Goal: Task Accomplishment & Management: Use online tool/utility

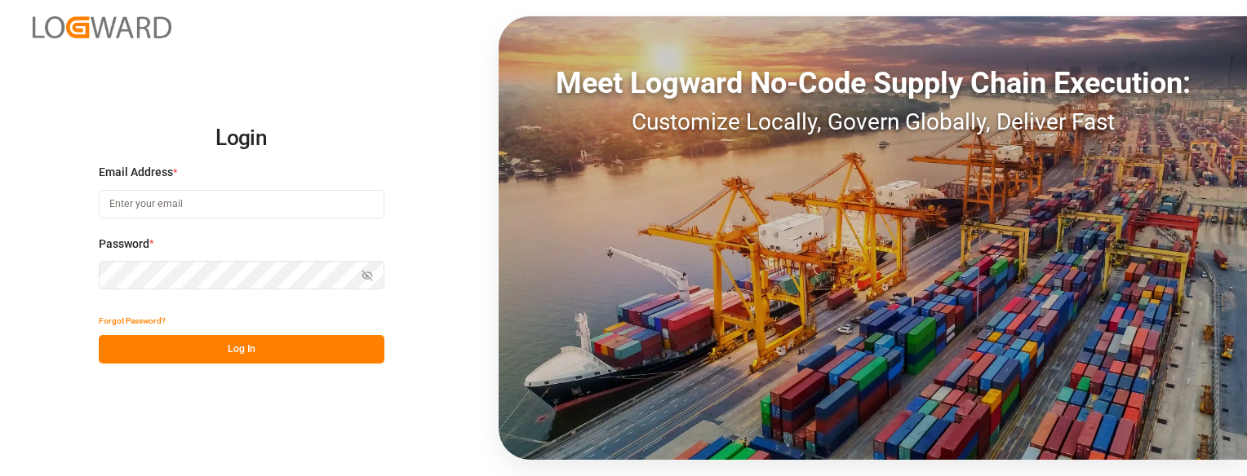
type input "sbondra@dart.net"
click at [254, 357] on button "Log In" at bounding box center [242, 349] width 286 height 29
type input "sbondra@dart.net"
click at [268, 347] on button "Log In" at bounding box center [242, 349] width 286 height 29
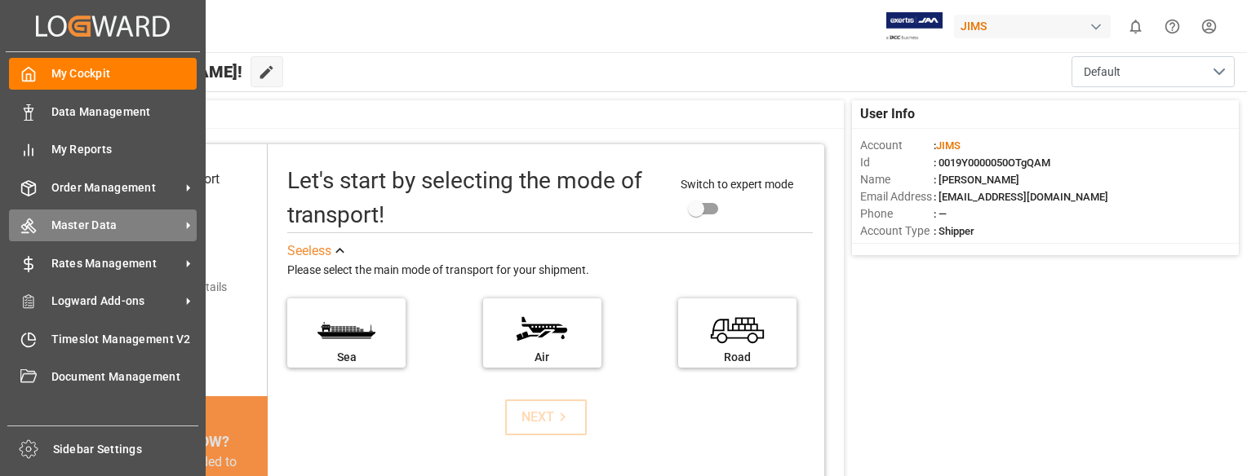
click at [70, 215] on div "Master Data Master Data" at bounding box center [103, 226] width 188 height 32
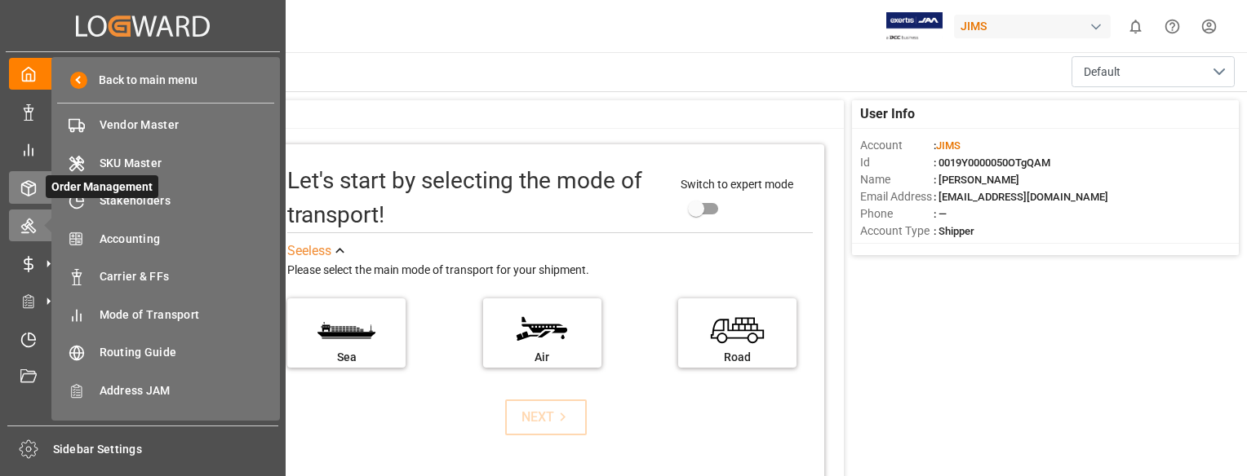
click at [33, 184] on icon at bounding box center [29, 188] width 14 height 15
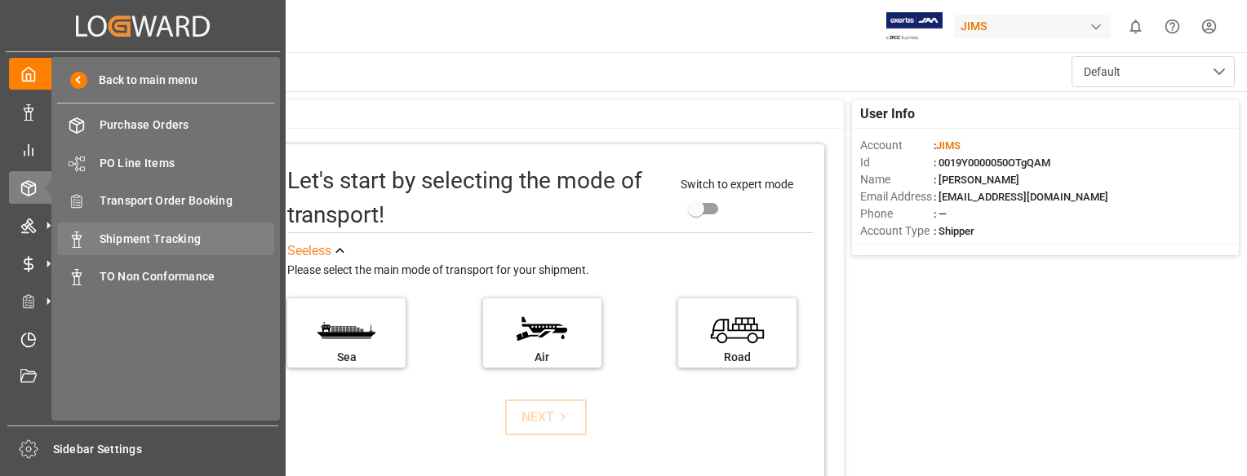
click at [132, 229] on div "Shipment Tracking Shipment Tracking" at bounding box center [165, 239] width 217 height 32
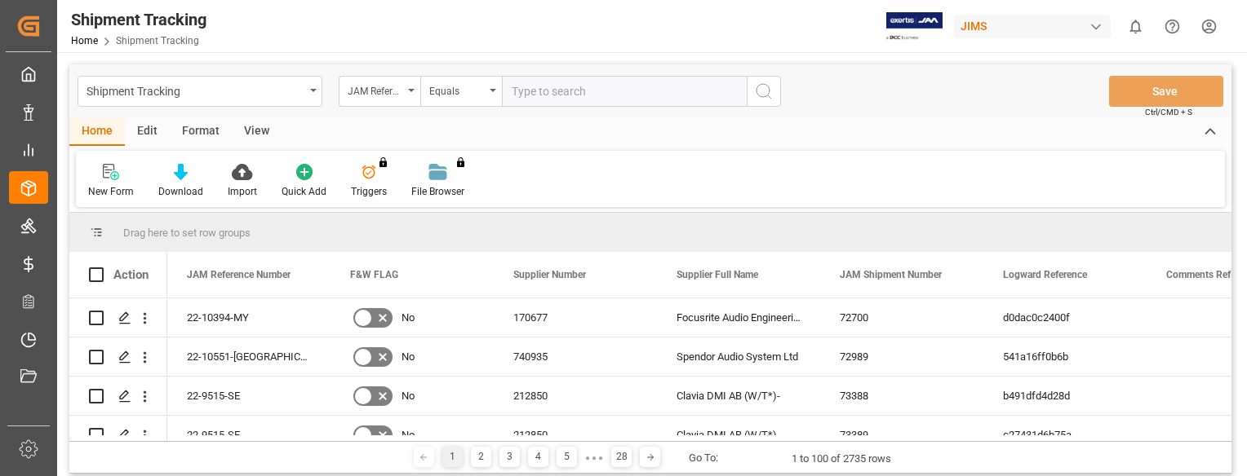
type input "22-10426-CN"
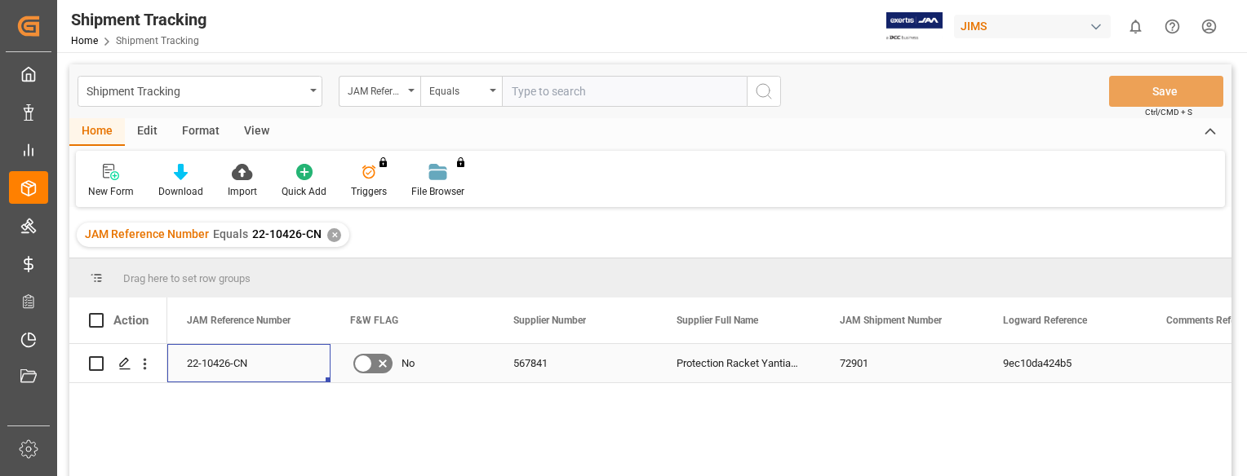
click at [238, 358] on div "22-10426-CN" at bounding box center [248, 363] width 163 height 38
click at [280, 357] on div "22-10426-CN" at bounding box center [248, 363] width 163 height 38
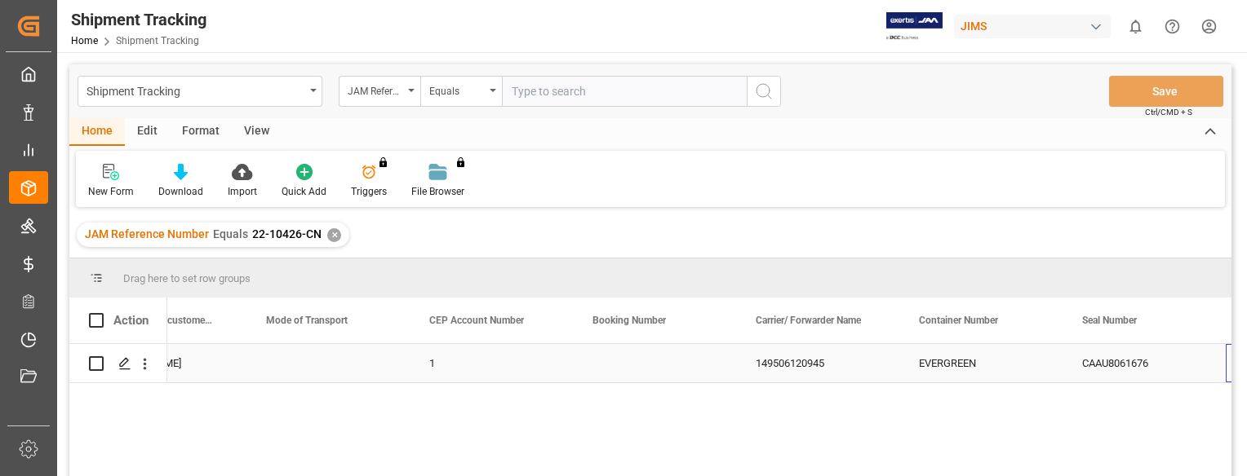
scroll to position [0, 2042]
click at [126, 362] on icon "Press SPACE to select this row." at bounding box center [124, 363] width 13 height 13
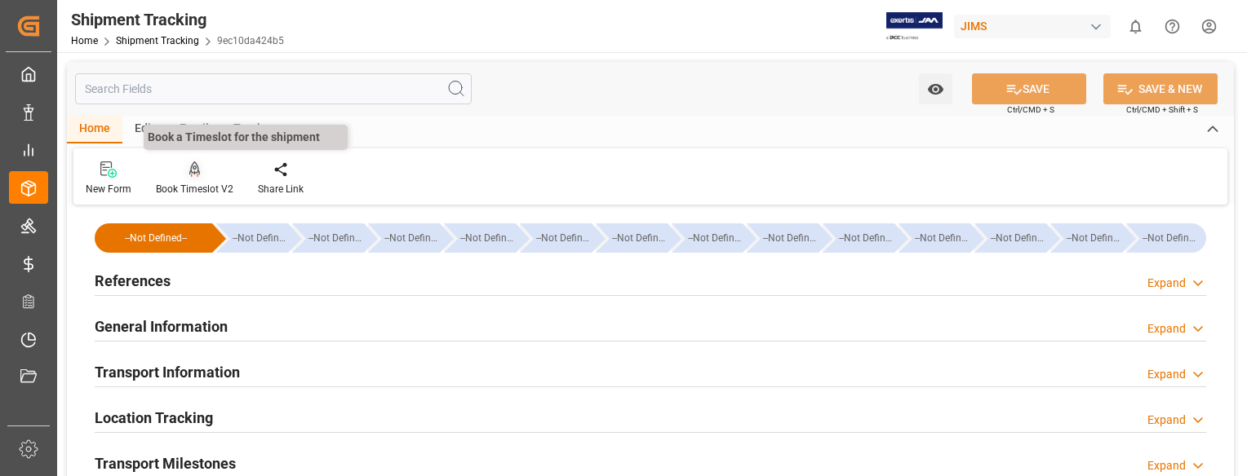
click at [189, 171] on icon at bounding box center [194, 170] width 11 height 16
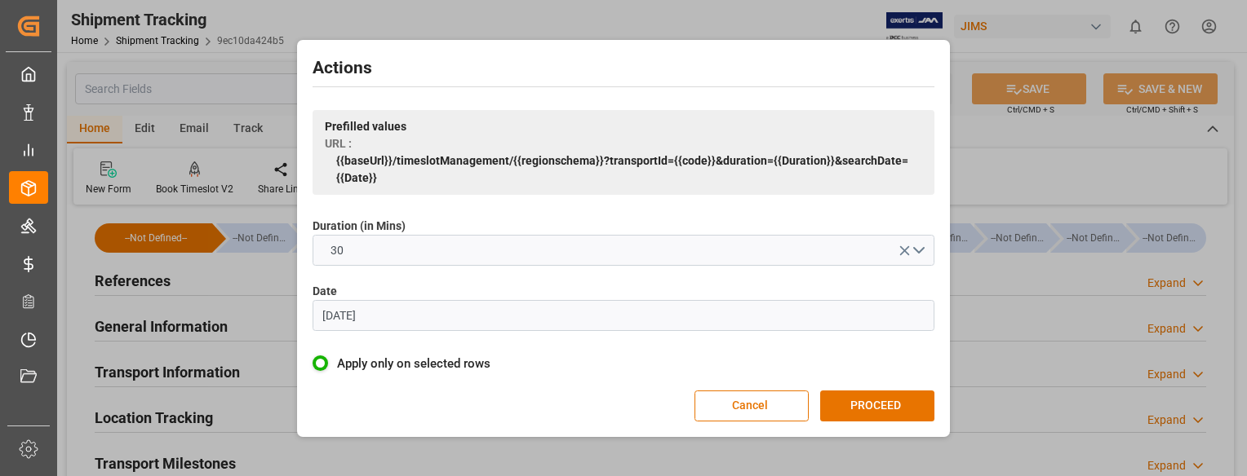
click at [408, 313] on input "[DATE]" at bounding box center [623, 315] width 622 height 31
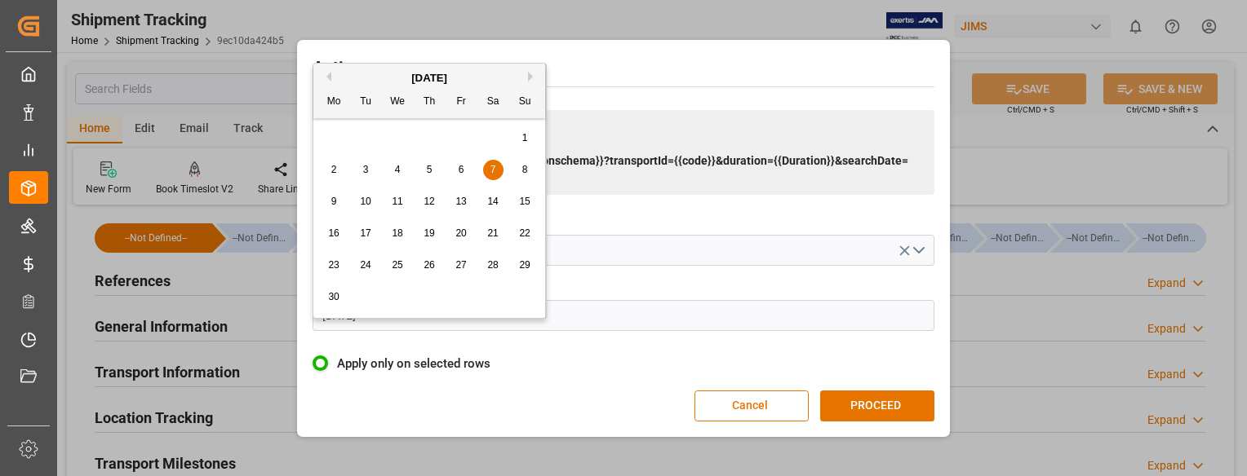
click at [528, 74] on button "Next Month" at bounding box center [533, 77] width 10 height 10
click at [364, 201] on span "14" at bounding box center [365, 201] width 11 height 11
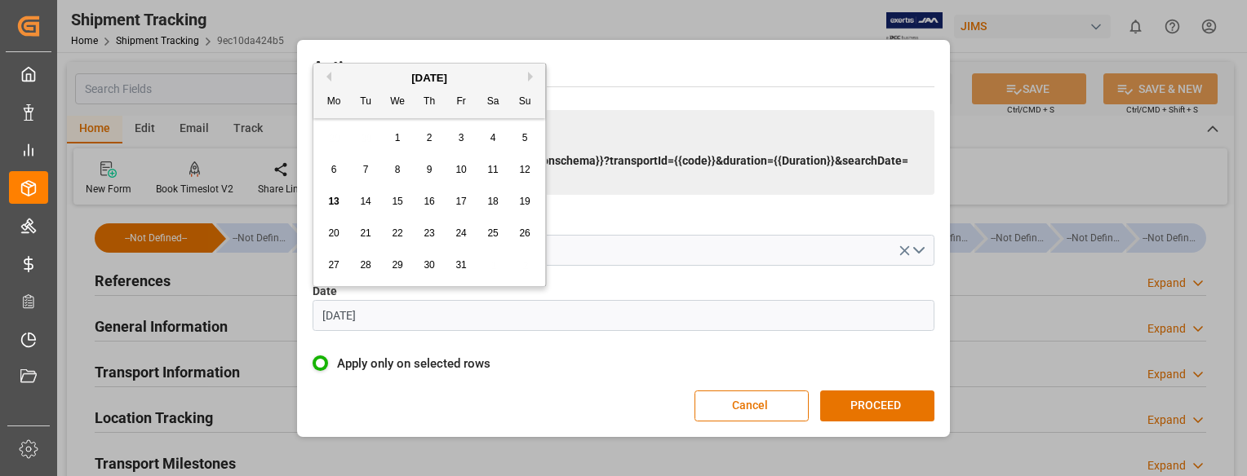
type input "[DATE]"
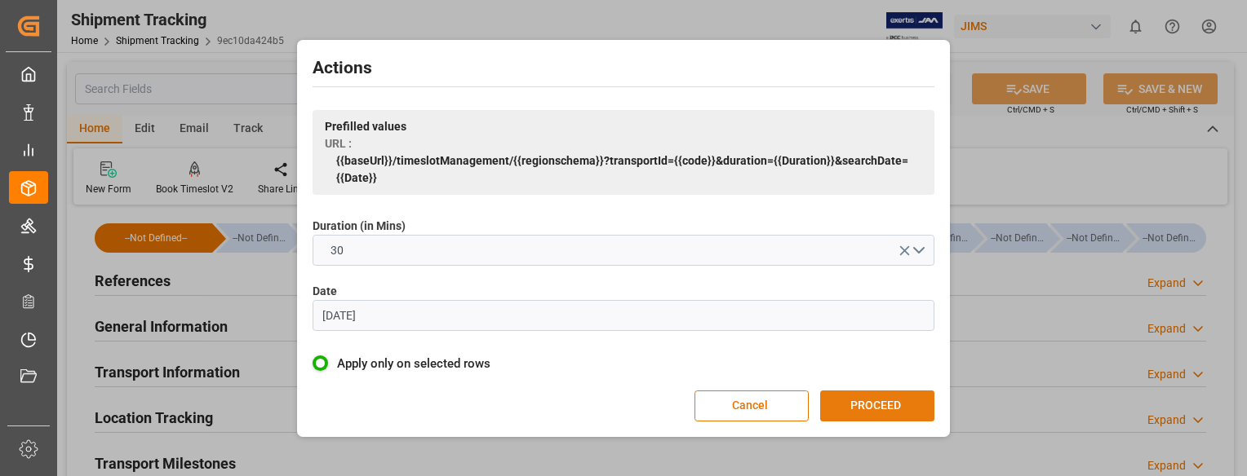
click at [869, 405] on button "PROCEED" at bounding box center [877, 406] width 114 height 31
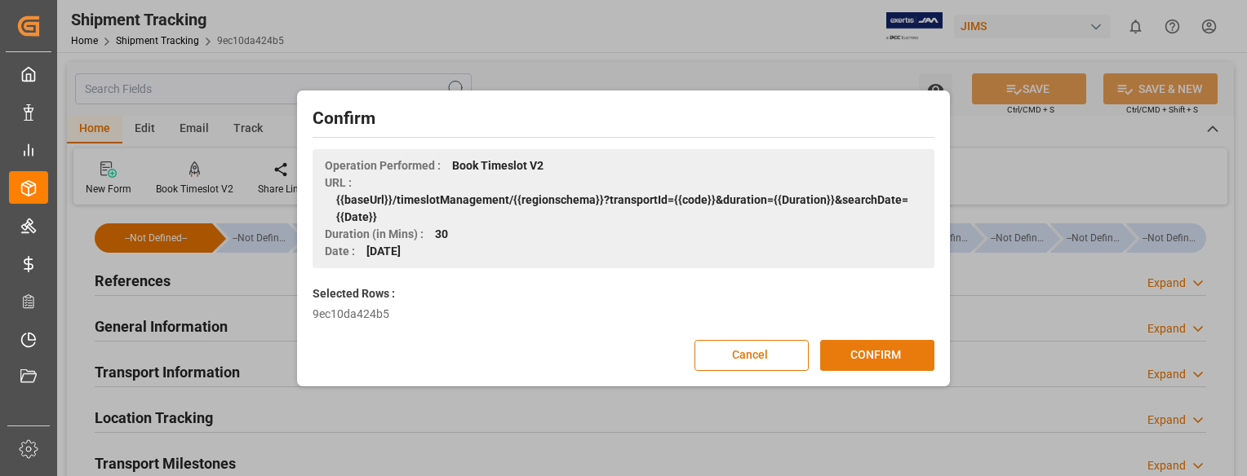
click at [855, 357] on button "CONFIRM" at bounding box center [877, 355] width 114 height 31
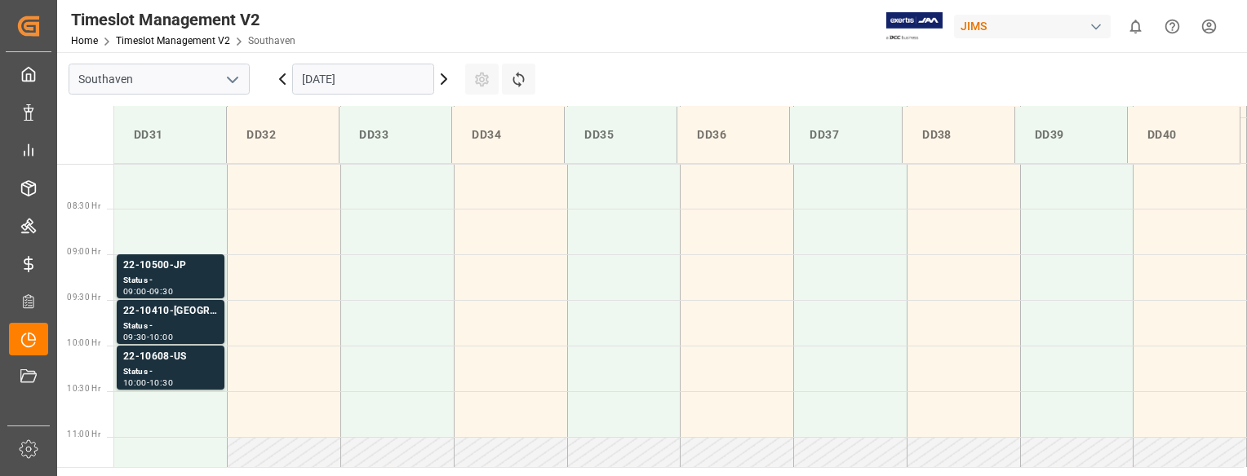
scroll to position [696, 0]
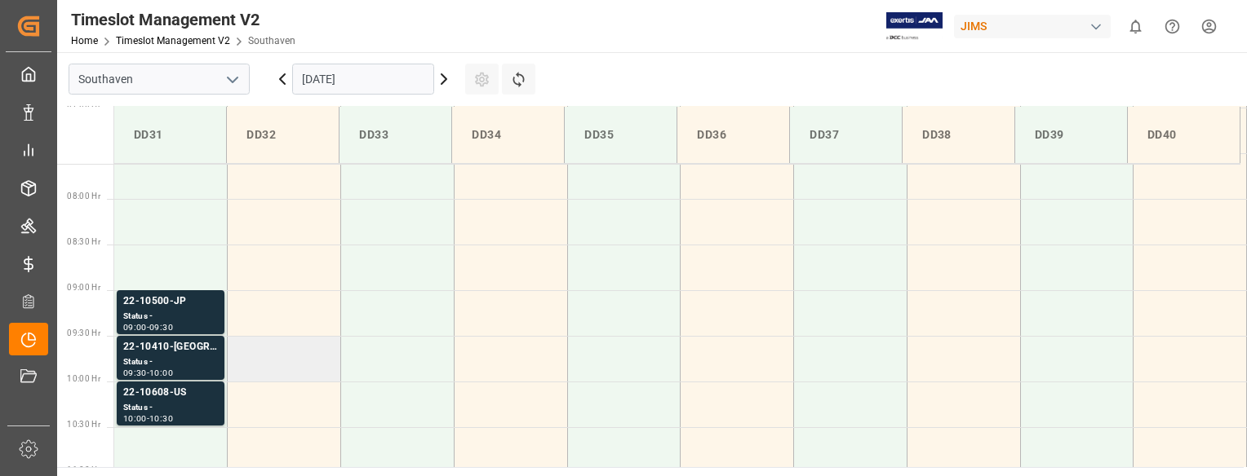
click at [301, 350] on td at bounding box center [284, 359] width 113 height 46
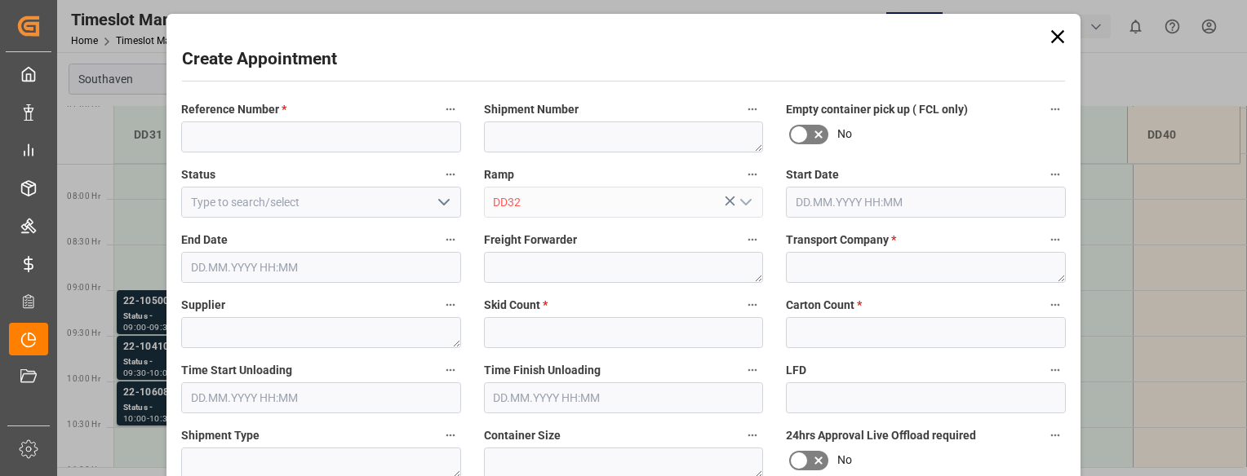
type input "[DATE] 09:30"
type input "[DATE] 10:00"
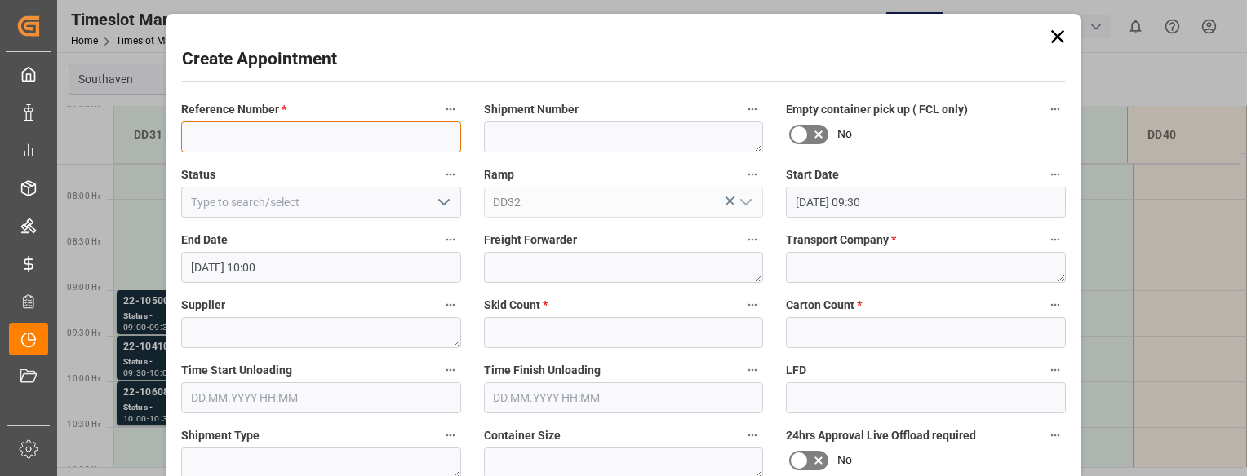
click at [213, 144] on input at bounding box center [321, 137] width 280 height 31
paste input "22-10426-CN"
type input "22-10426-CN"
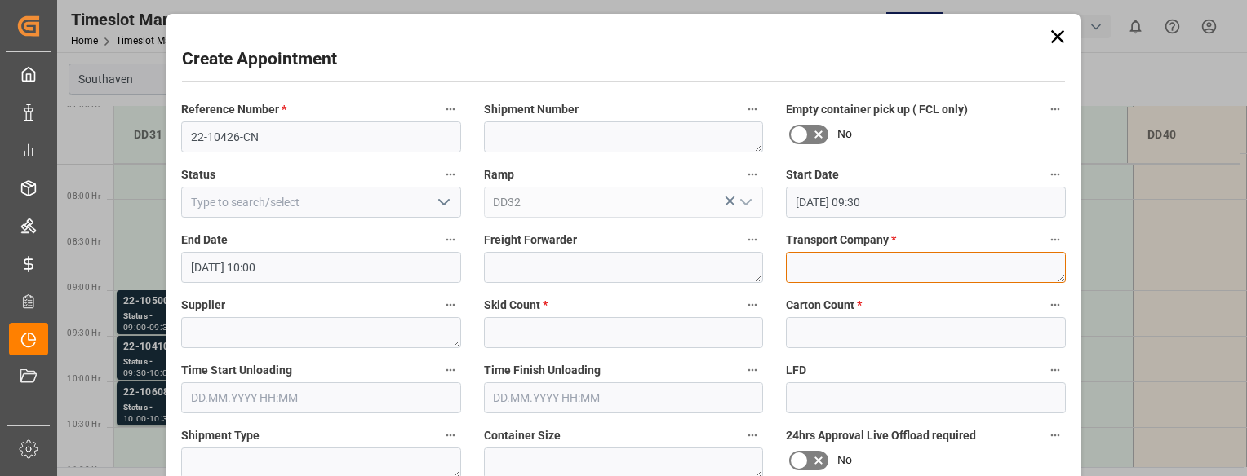
click at [814, 267] on textarea at bounding box center [926, 267] width 280 height 31
drag, startPoint x: 809, startPoint y: 267, endPoint x: 820, endPoint y: 272, distance: 11.7
click at [820, 272] on textarea at bounding box center [926, 267] width 280 height 31
type textarea "Mainstream"
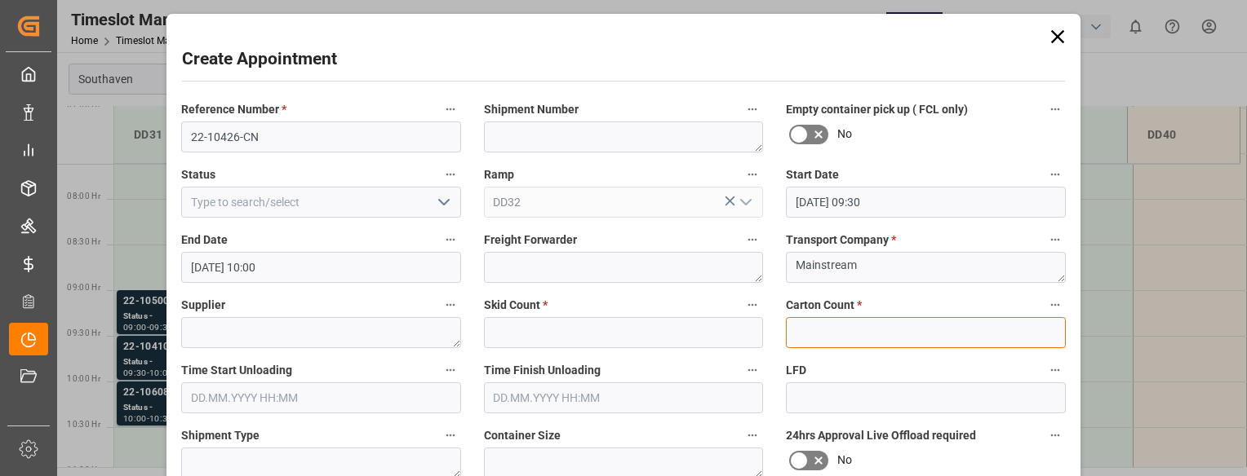
click at [811, 333] on input "text" at bounding box center [926, 332] width 280 height 31
type input "0"
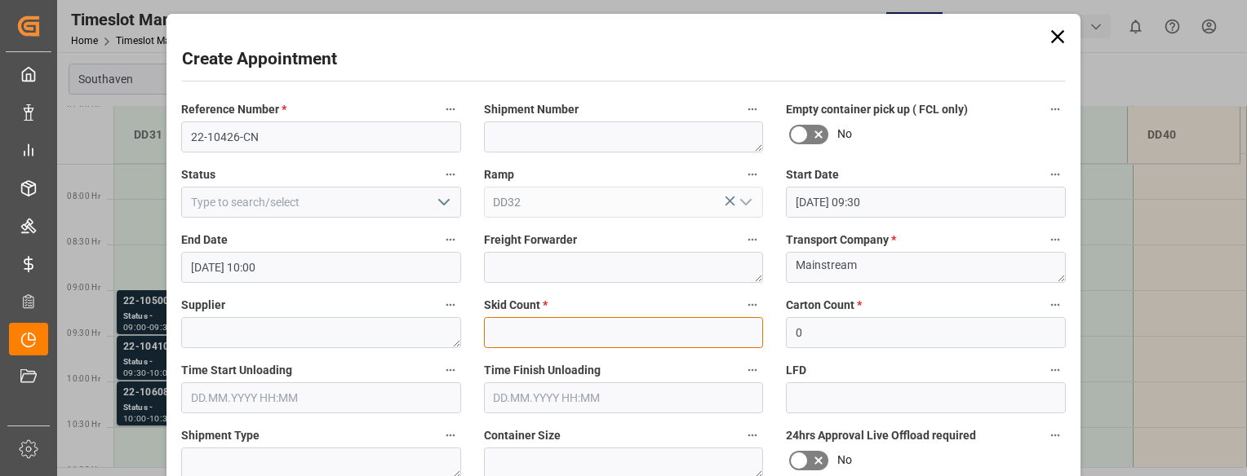
click at [711, 331] on input "text" at bounding box center [624, 332] width 280 height 31
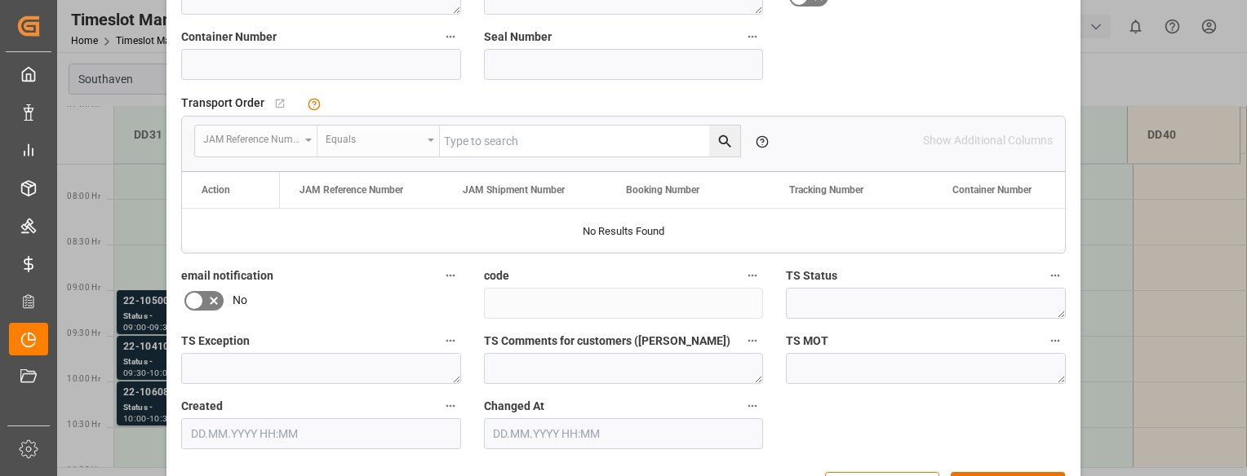
scroll to position [466, 0]
type input "0"
click at [223, 60] on input at bounding box center [321, 62] width 280 height 31
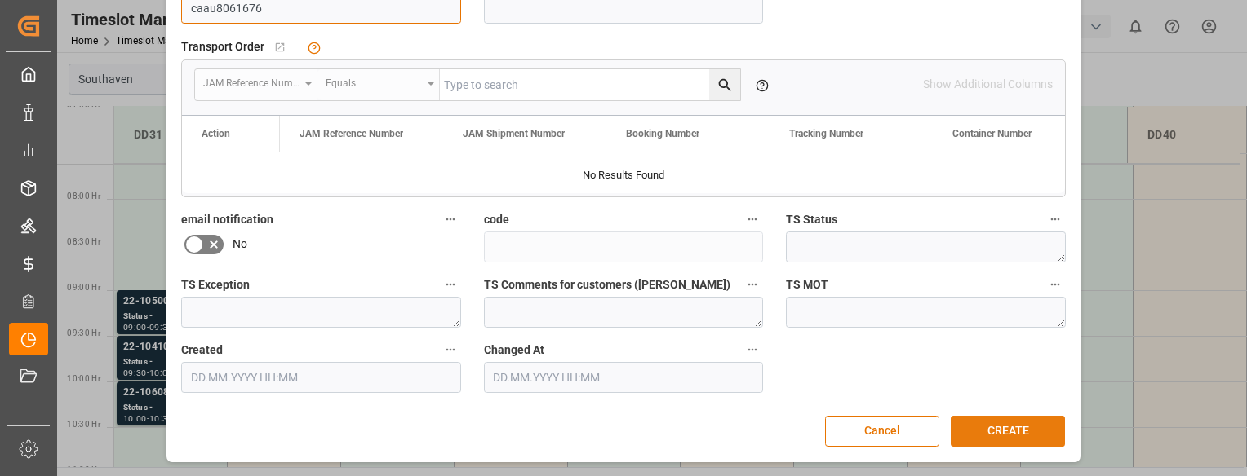
type input "caau8061676"
click at [1025, 425] on button "CREATE" at bounding box center [1007, 431] width 114 height 31
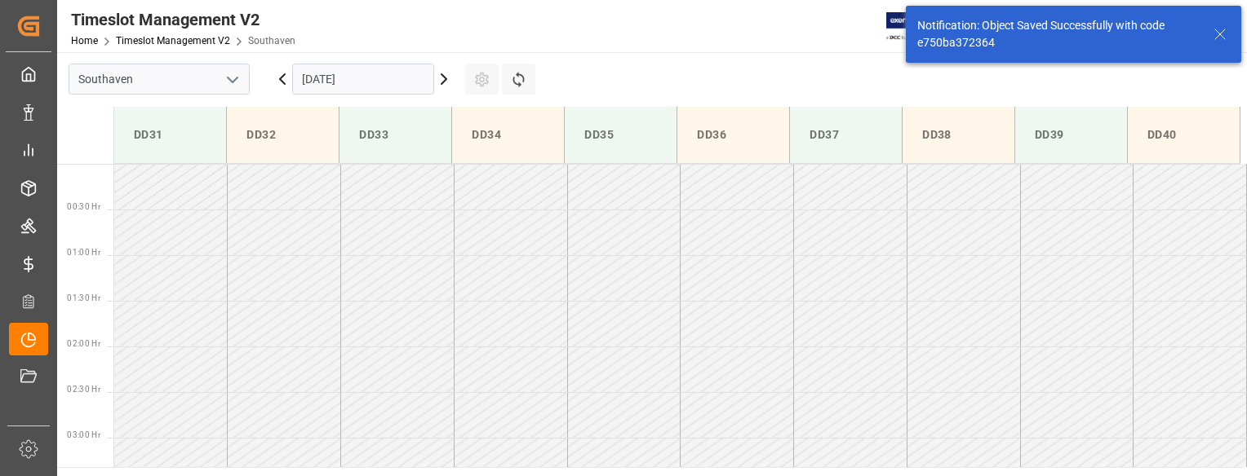
scroll to position [720, 0]
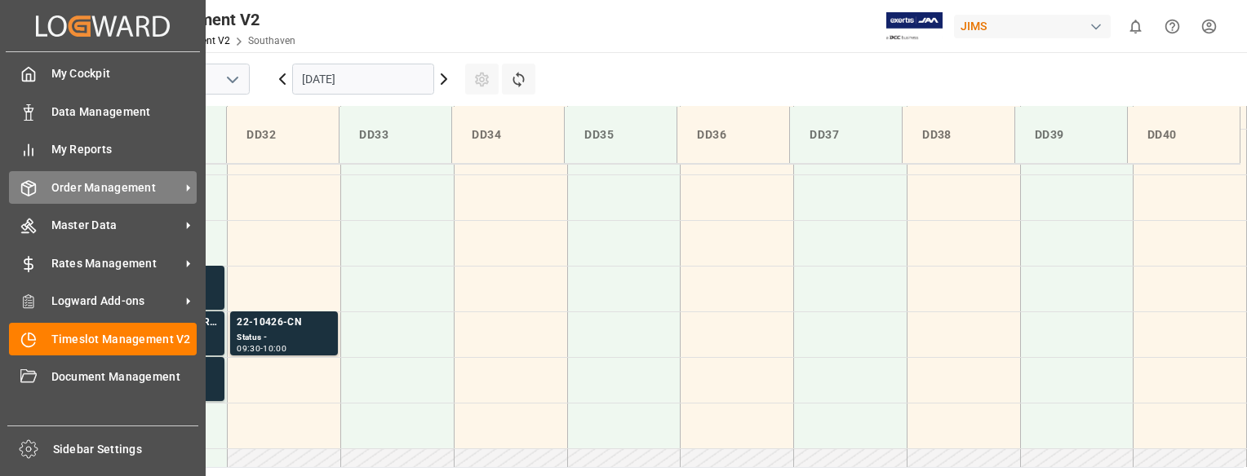
click at [22, 191] on icon at bounding box center [29, 188] width 14 height 15
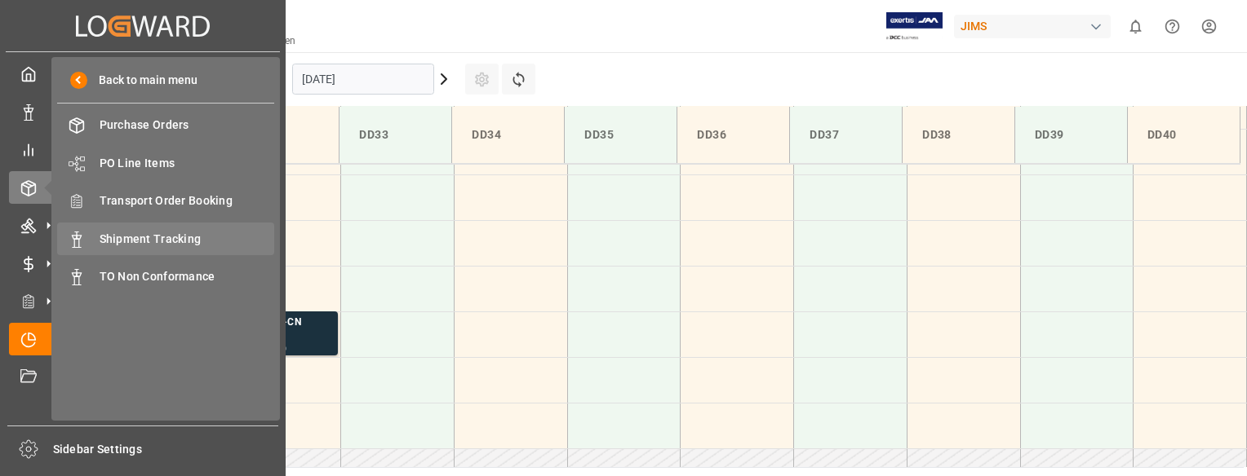
click at [122, 233] on span "Shipment Tracking" at bounding box center [187, 239] width 175 height 17
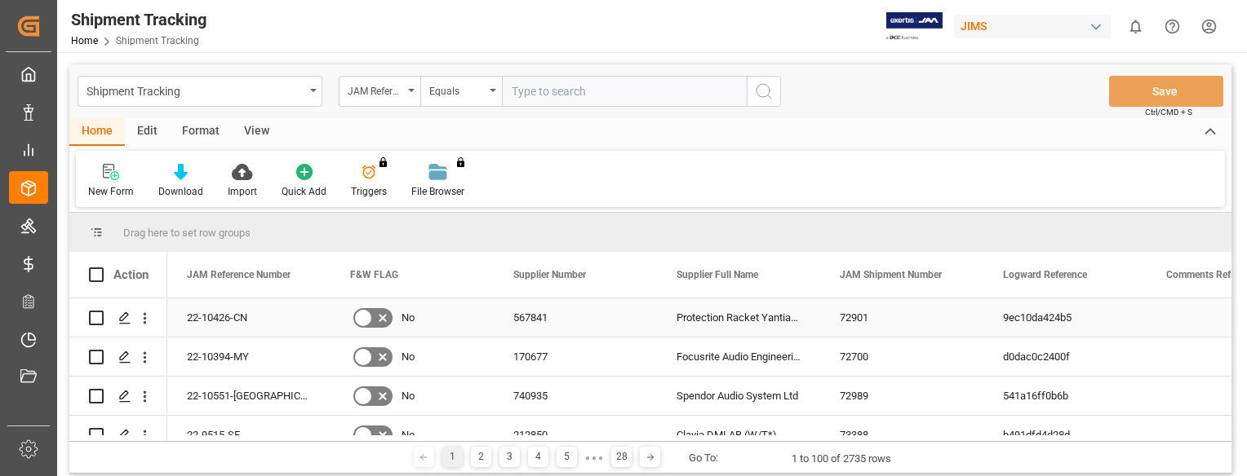
click at [193, 326] on div "22-10426-CN" at bounding box center [248, 318] width 163 height 38
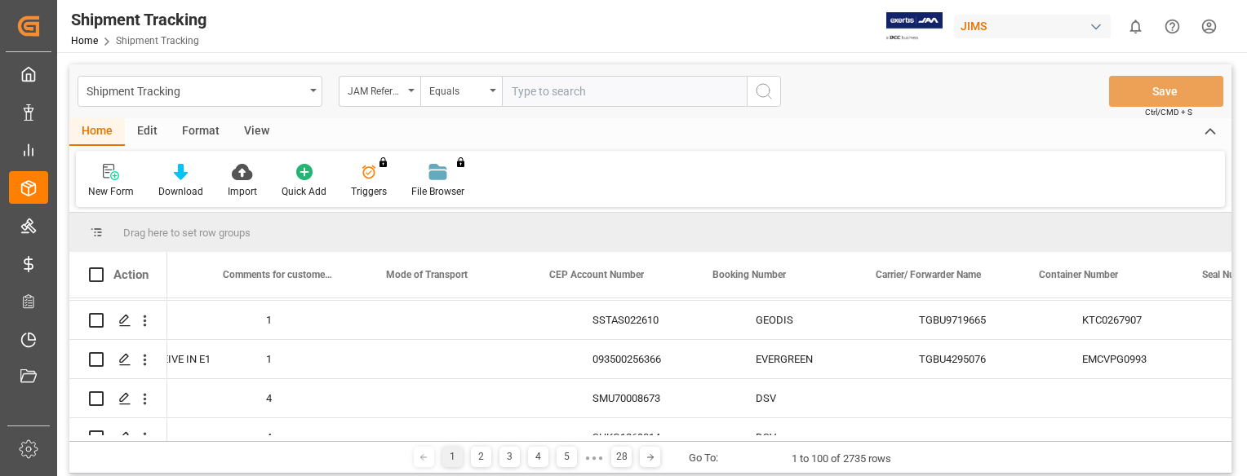
scroll to position [0, 1922]
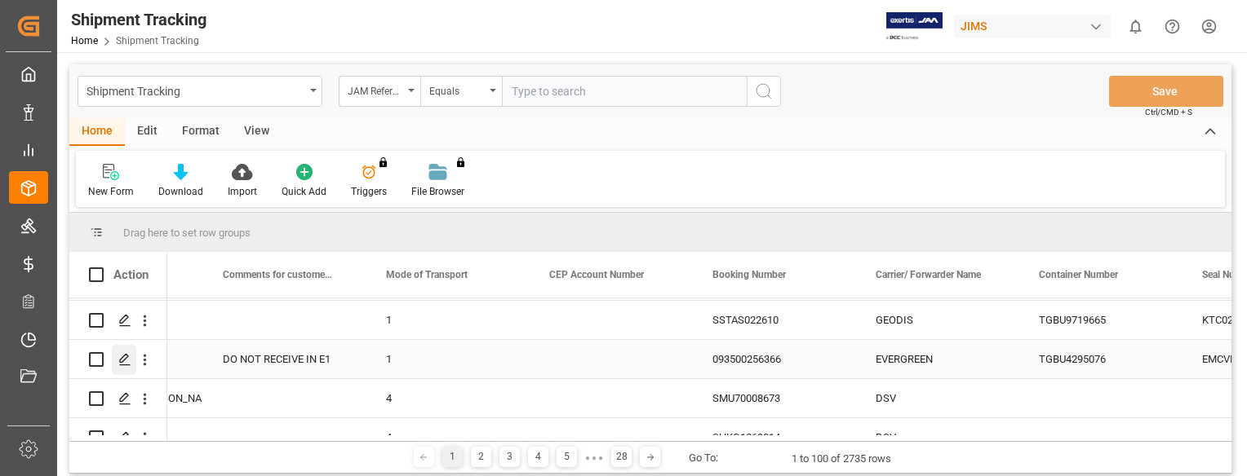
click at [120, 360] on icon "Press SPACE to select this row." at bounding box center [124, 359] width 13 height 13
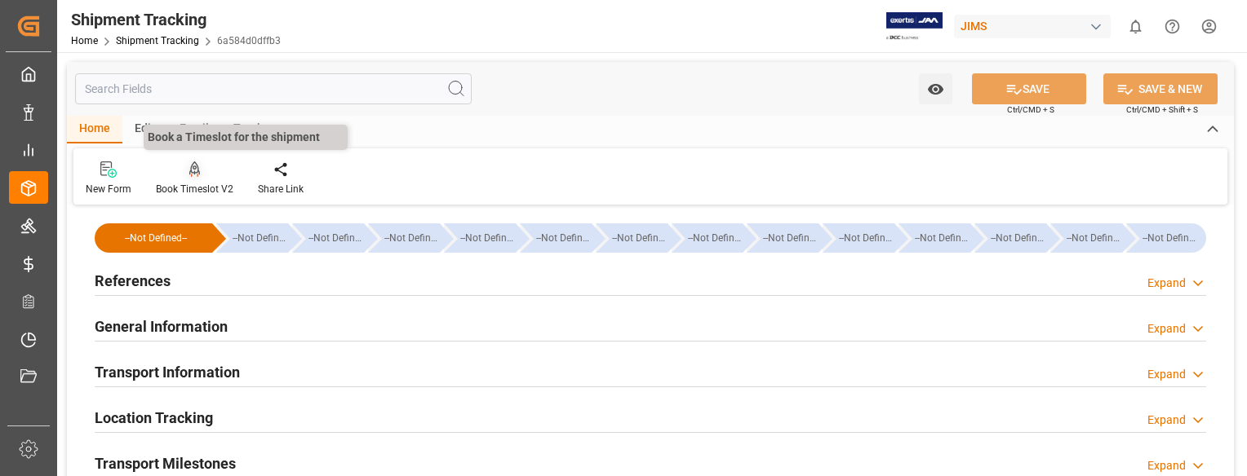
click at [202, 164] on div at bounding box center [195, 169] width 78 height 17
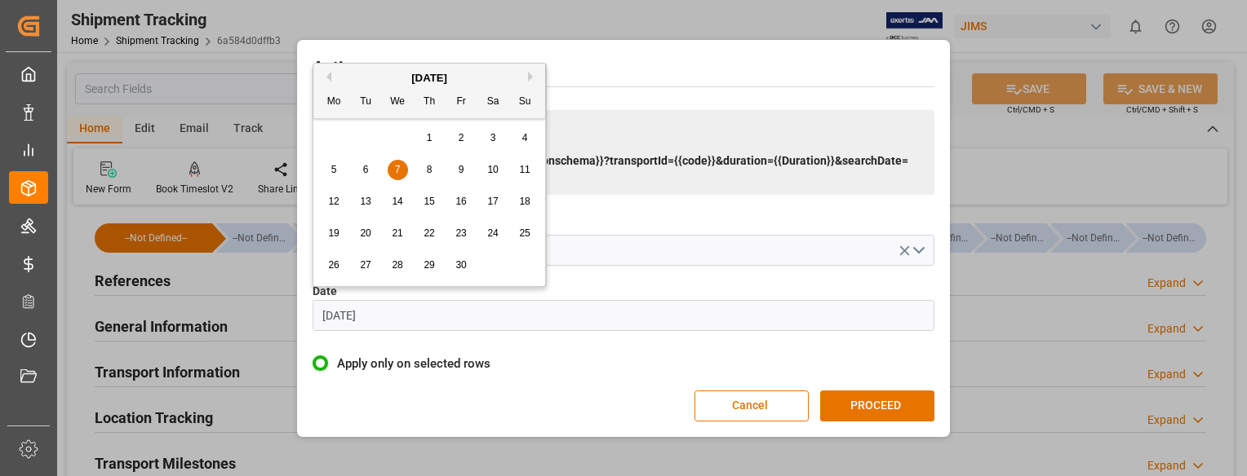
click at [444, 315] on input "[DATE]" at bounding box center [623, 315] width 622 height 31
click at [529, 76] on button "Next Month" at bounding box center [533, 77] width 10 height 10
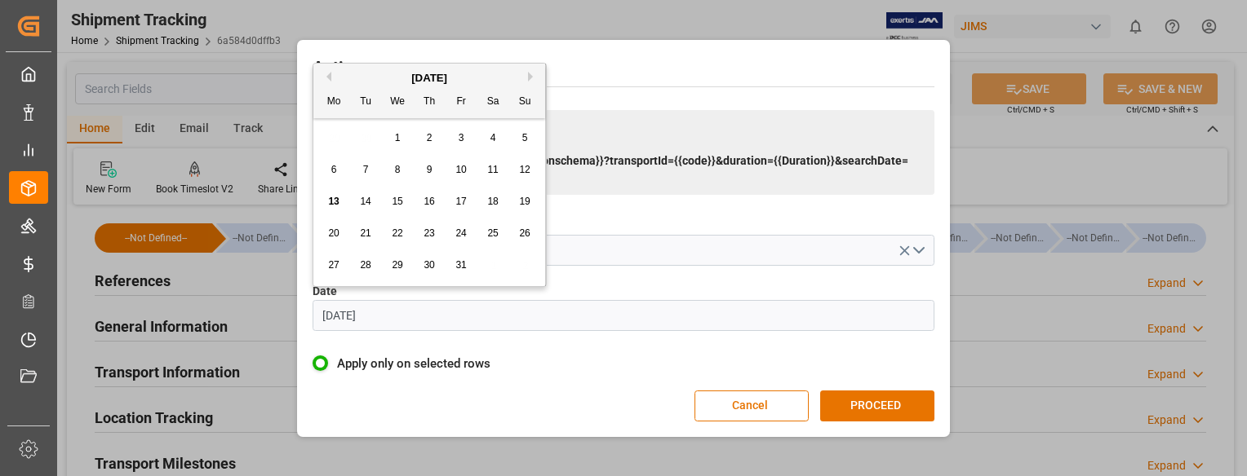
click at [368, 199] on span "14" at bounding box center [365, 201] width 11 height 11
type input "[DATE]"
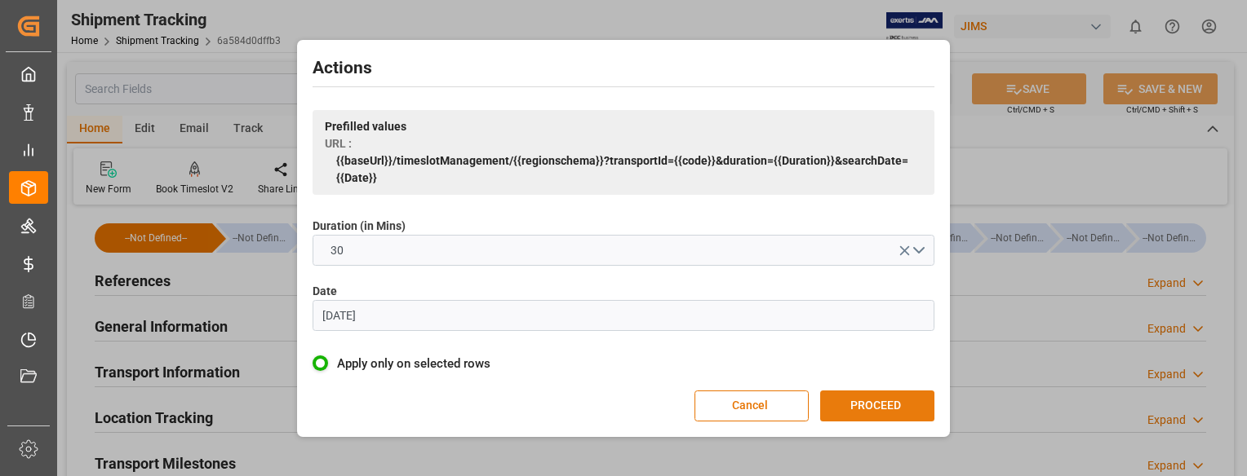
click at [906, 403] on button "PROCEED" at bounding box center [877, 406] width 114 height 31
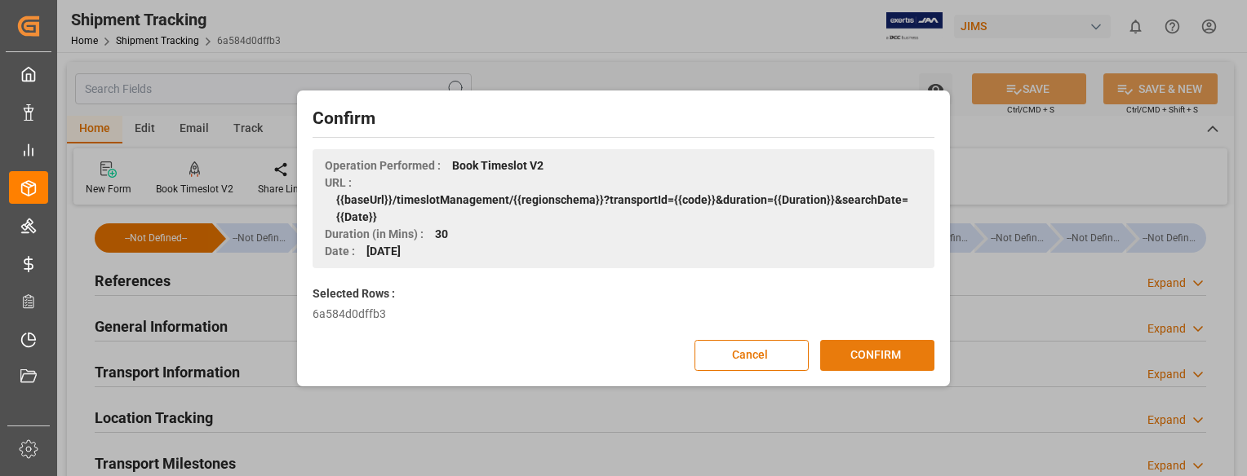
click at [900, 355] on button "CONFIRM" at bounding box center [877, 355] width 114 height 31
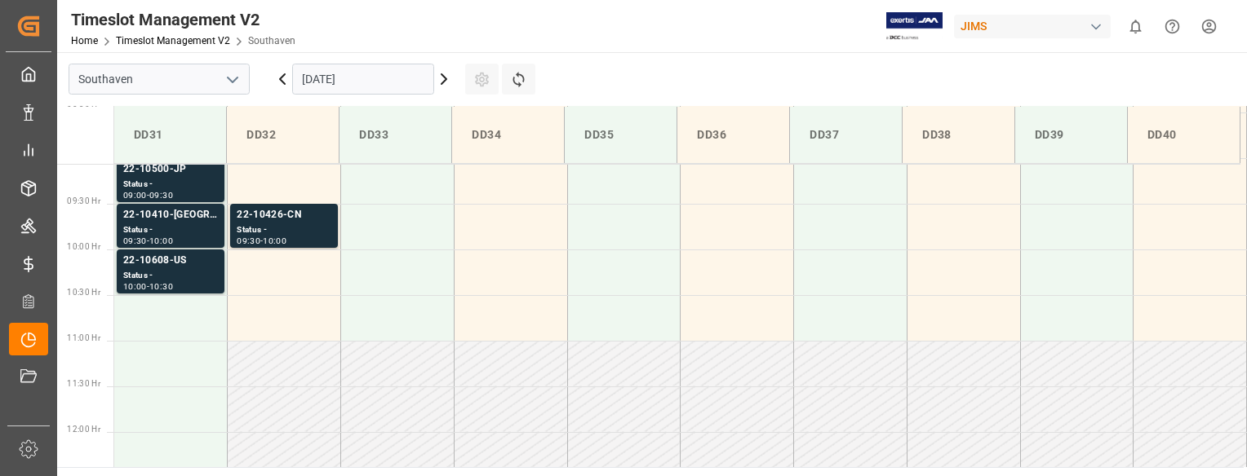
scroll to position [742, 0]
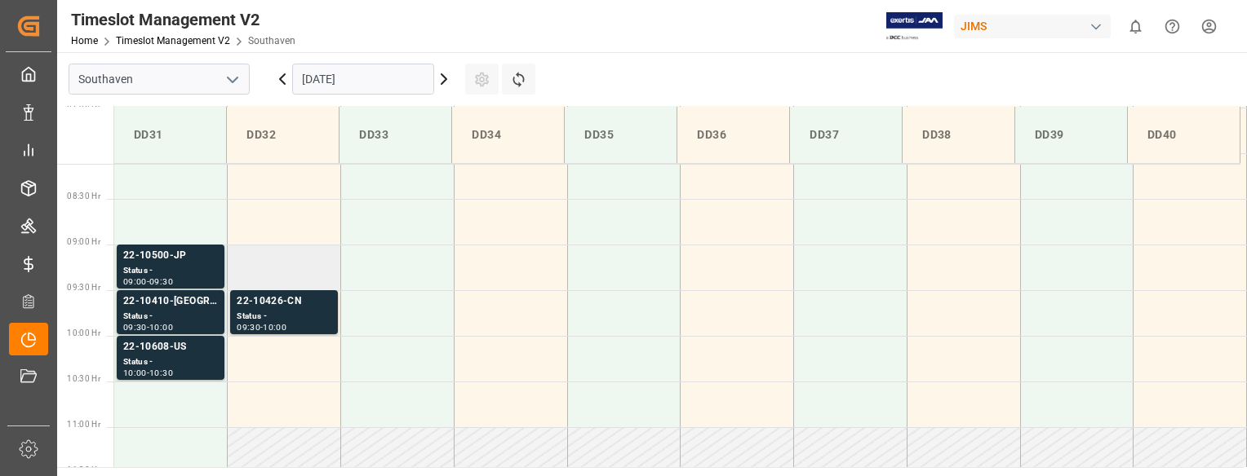
click at [266, 267] on td at bounding box center [284, 268] width 113 height 46
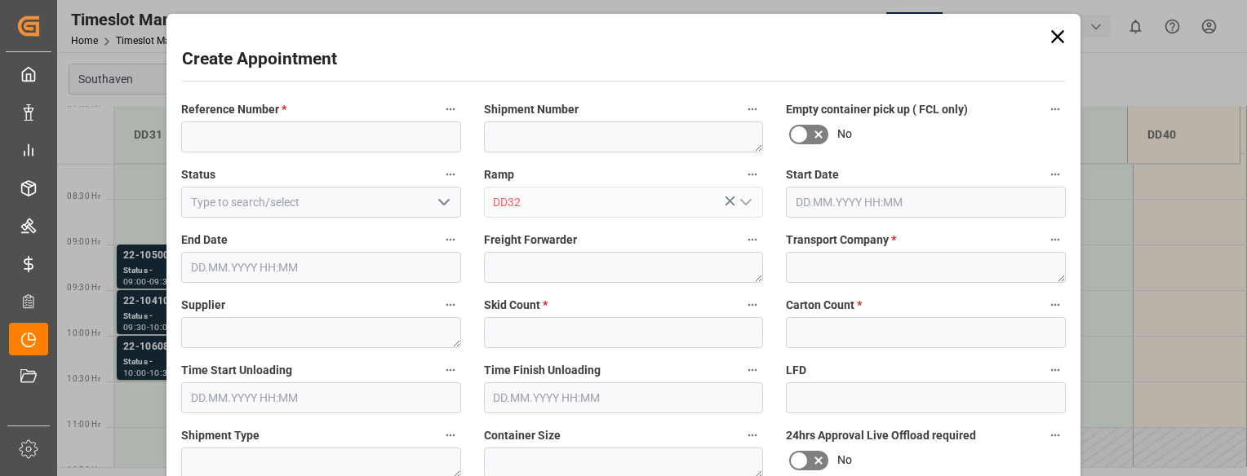
type input "14.10.2025 09:00"
type input "[DATE] 09:30"
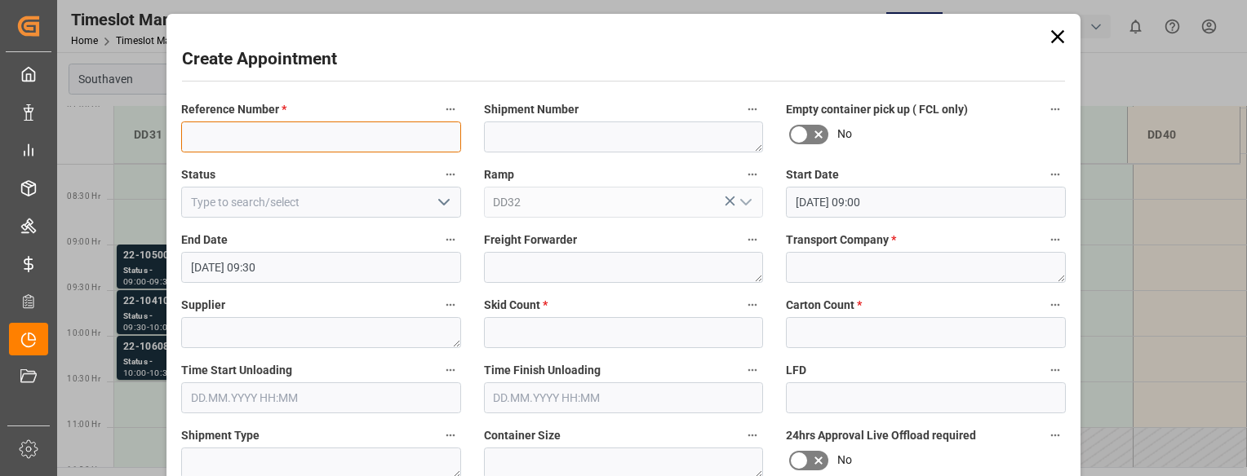
paste input "22-10328-MY"
type input "22-10328-MY"
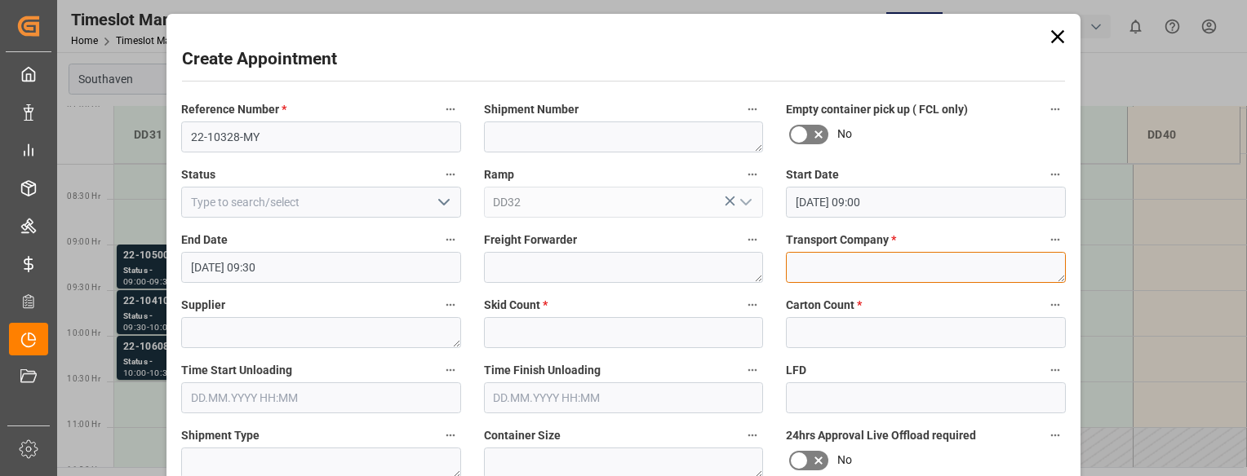
click at [802, 265] on textarea at bounding box center [926, 267] width 280 height 31
type textarea "Mainstream"
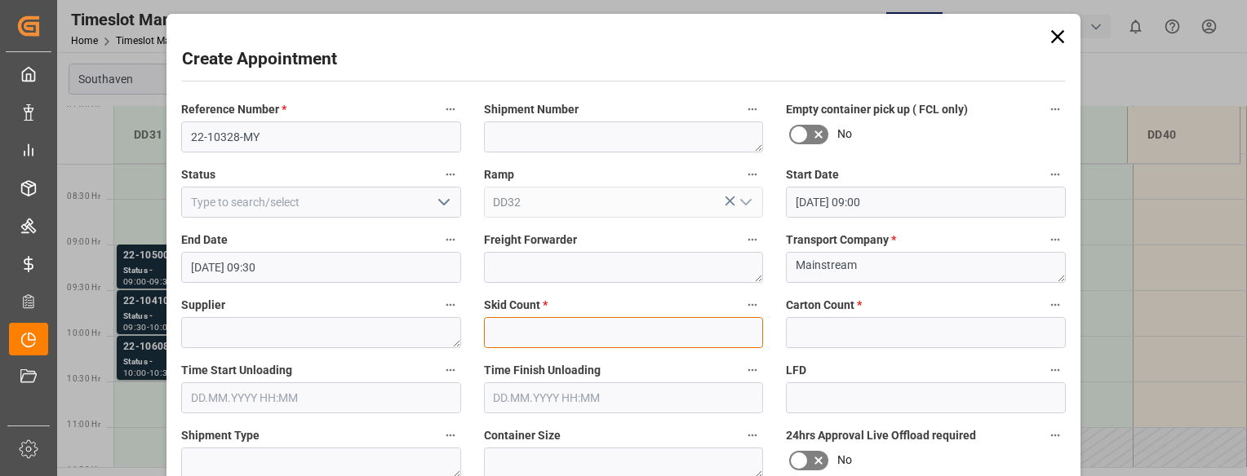
click at [521, 322] on input "text" at bounding box center [624, 332] width 280 height 31
type input "0"
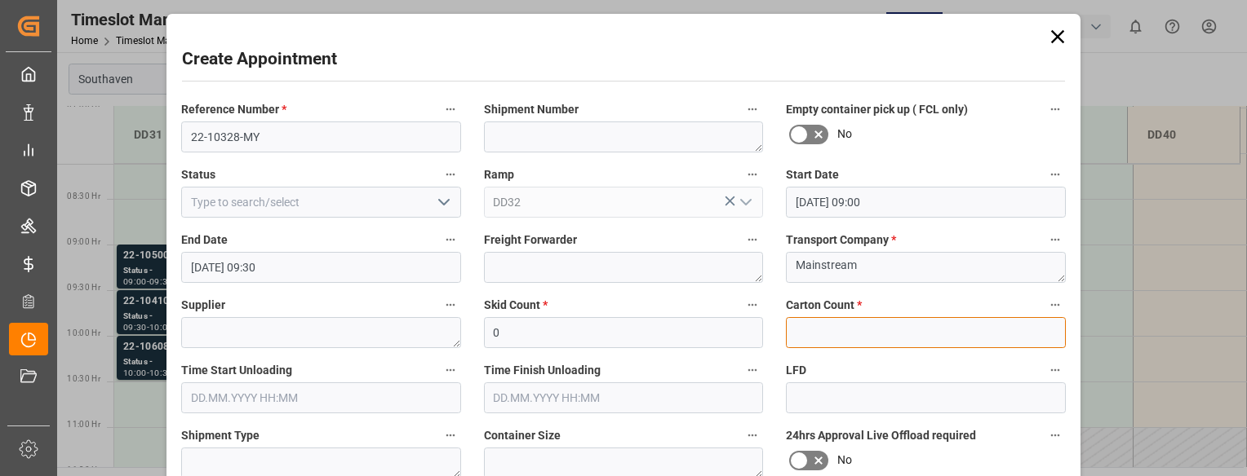
click at [817, 334] on input "text" at bounding box center [926, 332] width 280 height 31
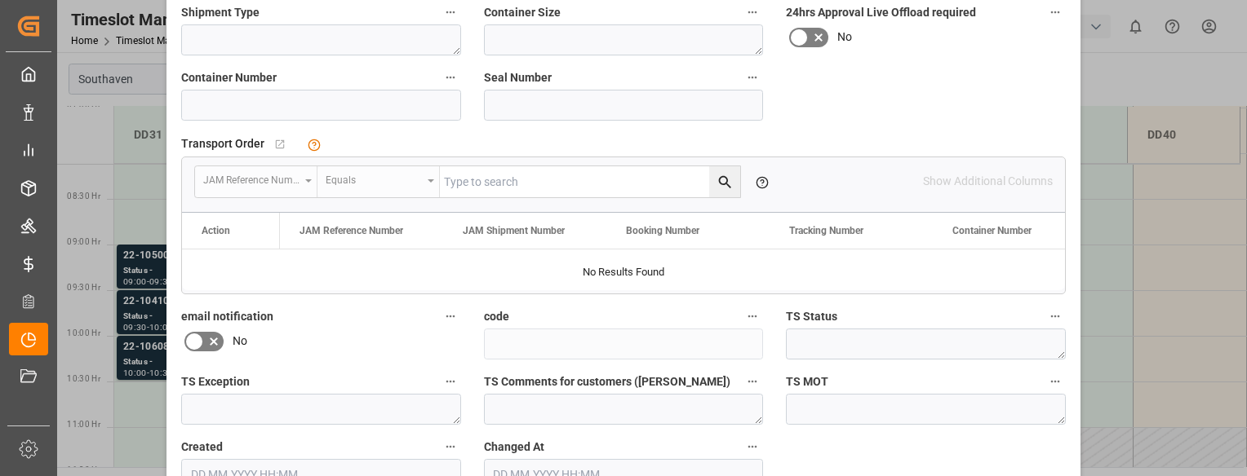
scroll to position [410, 0]
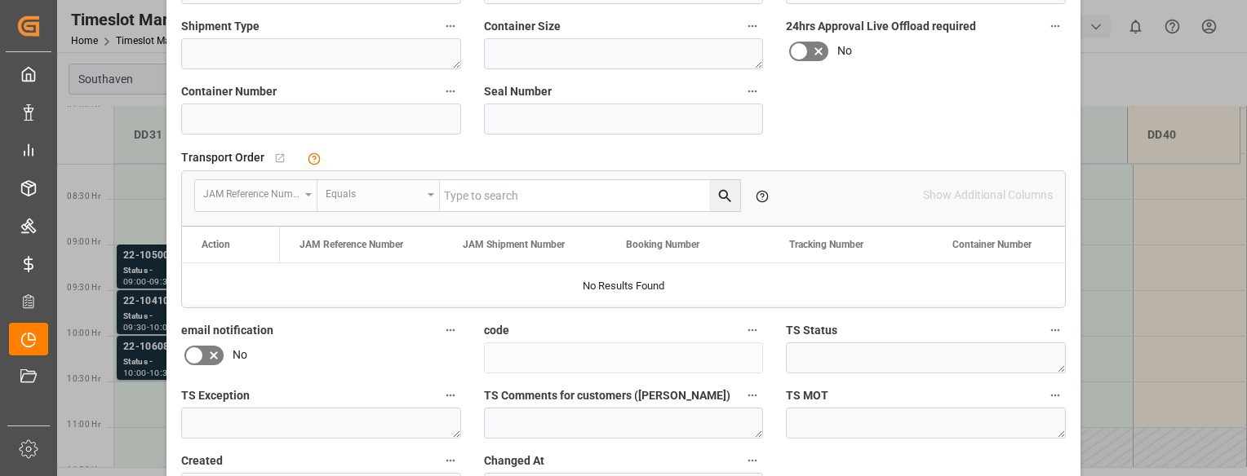
type input "0"
click at [313, 117] on input at bounding box center [321, 119] width 280 height 31
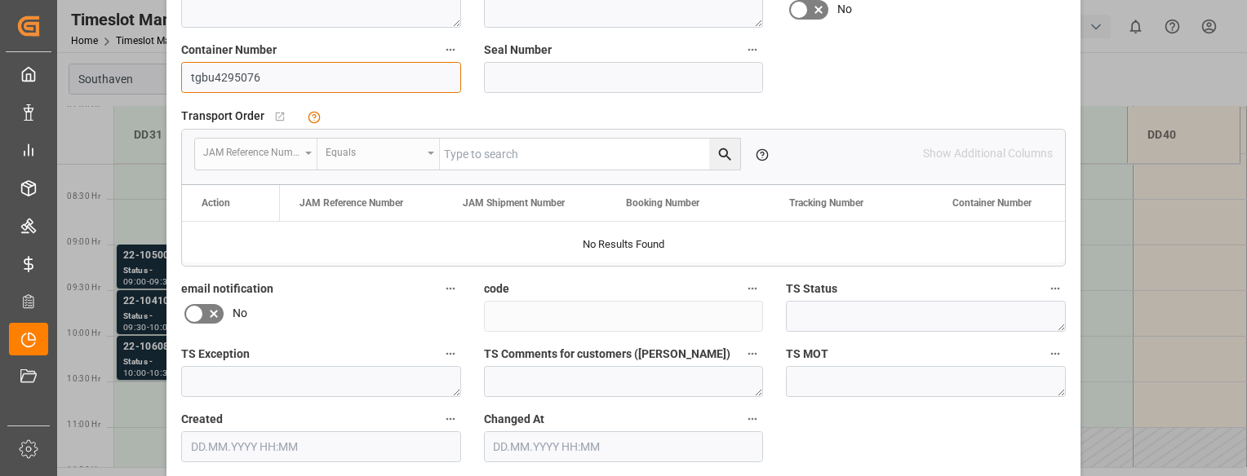
scroll to position [521, 0]
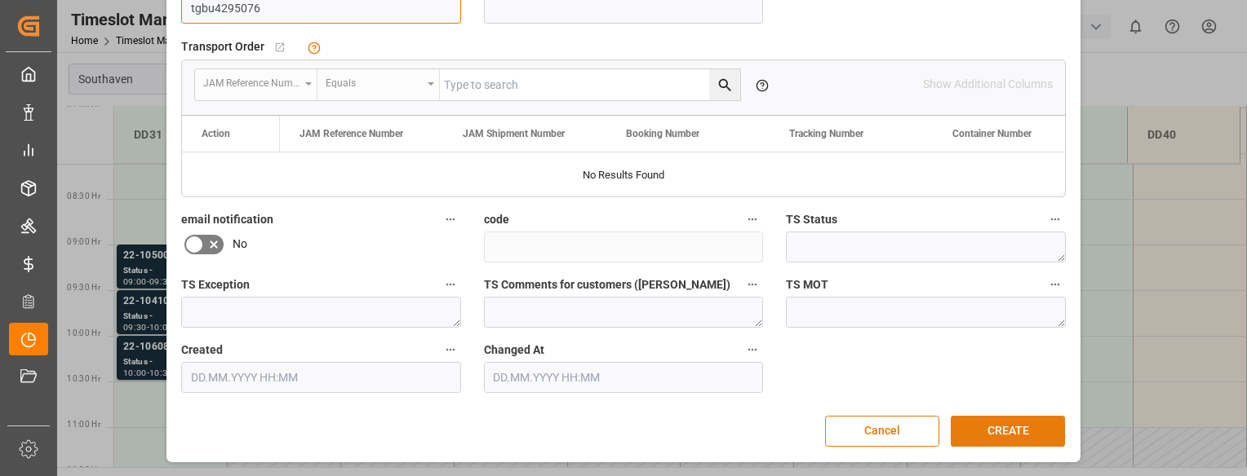
type input "tgbu4295076"
click at [997, 429] on button "CREATE" at bounding box center [1007, 431] width 114 height 31
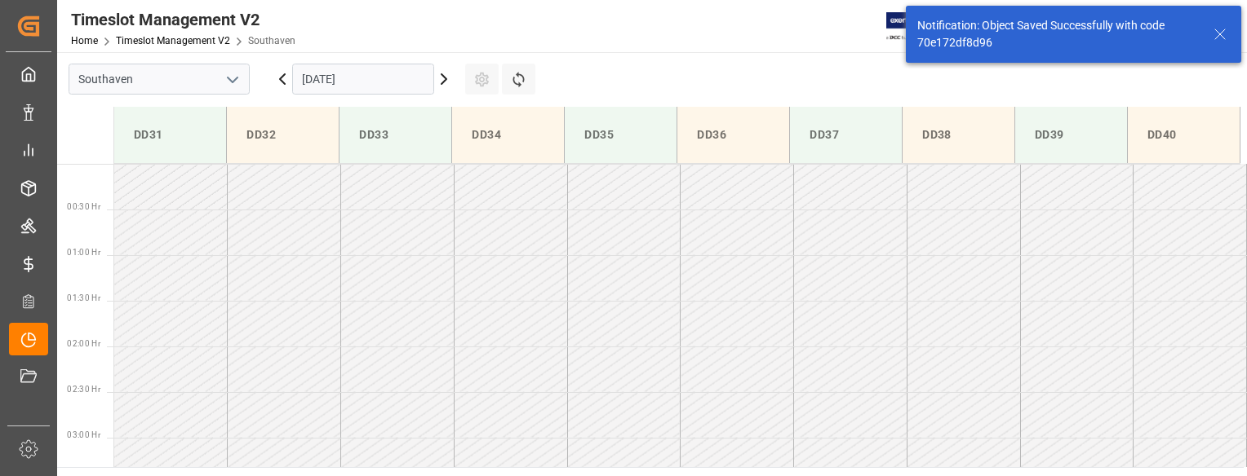
scroll to position [720, 0]
